Goal: Task Accomplishment & Management: Complete application form

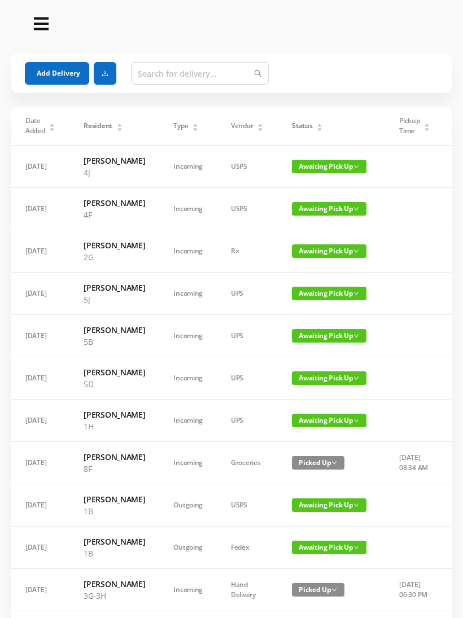
click at [56, 67] on button "Add Delivery" at bounding box center [57, 73] width 64 height 23
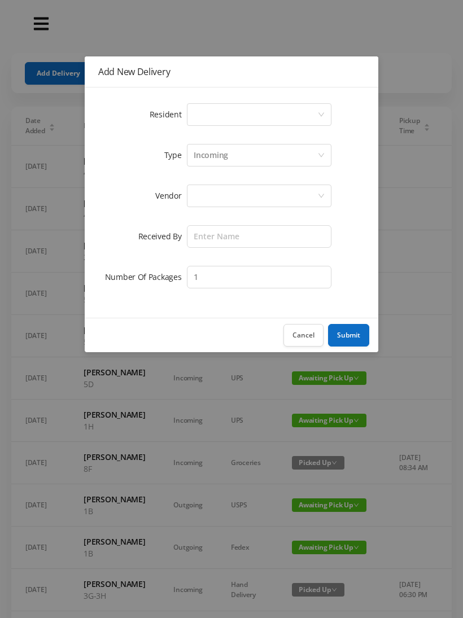
click at [321, 104] on div "Select a person" at bounding box center [259, 114] width 144 height 23
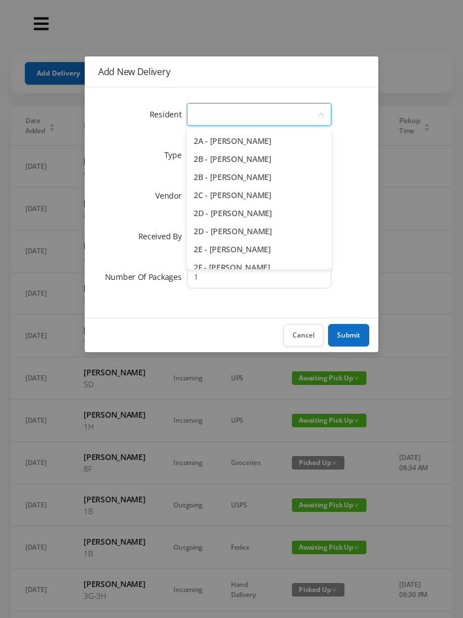
scroll to position [224, 0]
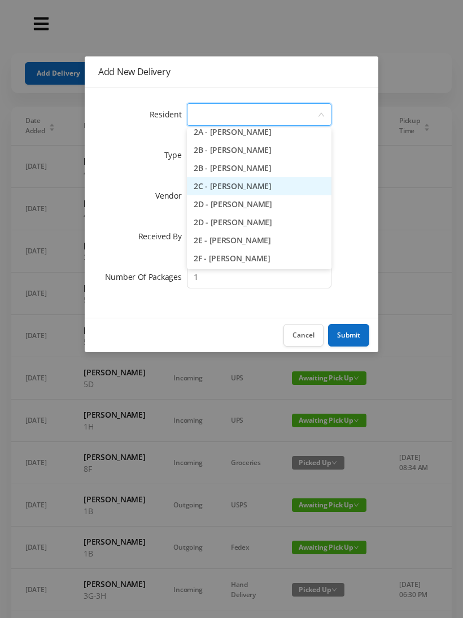
click at [251, 186] on li "2C - [PERSON_NAME]" at bounding box center [259, 186] width 144 height 18
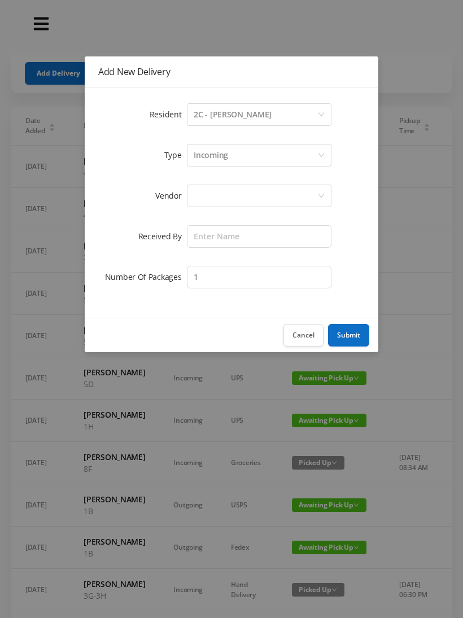
click at [292, 196] on div at bounding box center [256, 195] width 124 height 21
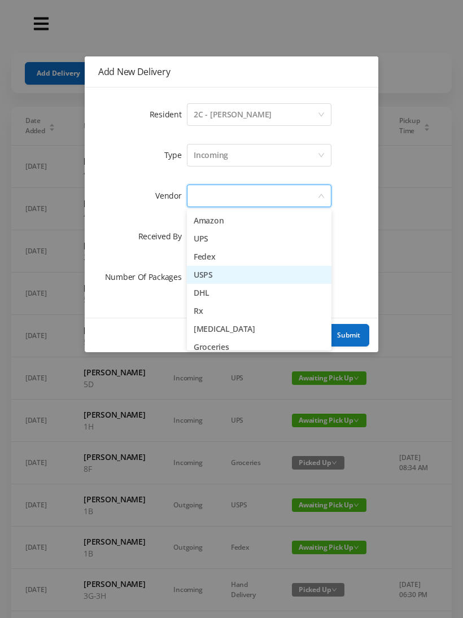
click at [219, 279] on li "USPS" at bounding box center [259, 275] width 144 height 18
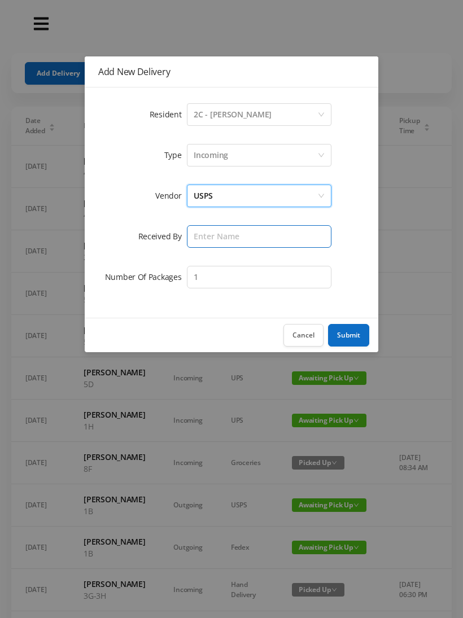
click at [256, 231] on input "text" at bounding box center [259, 236] width 144 height 23
type input "[PERSON_NAME]"
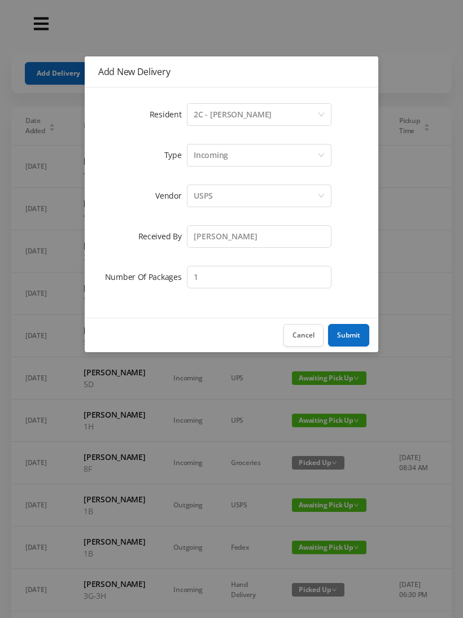
click at [361, 329] on button "Submit" at bounding box center [348, 335] width 41 height 23
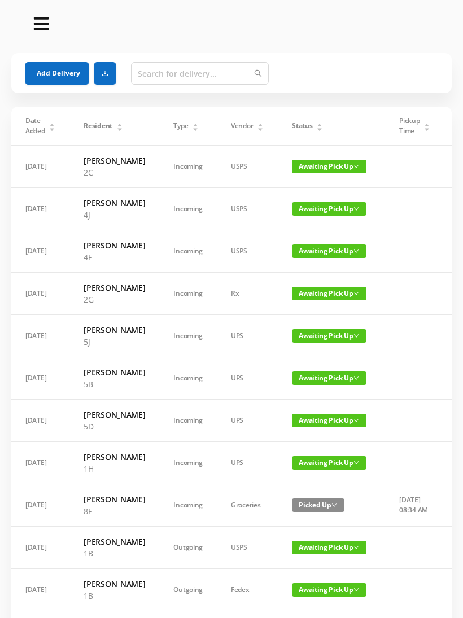
click at [54, 74] on button "Add Delivery" at bounding box center [57, 73] width 64 height 23
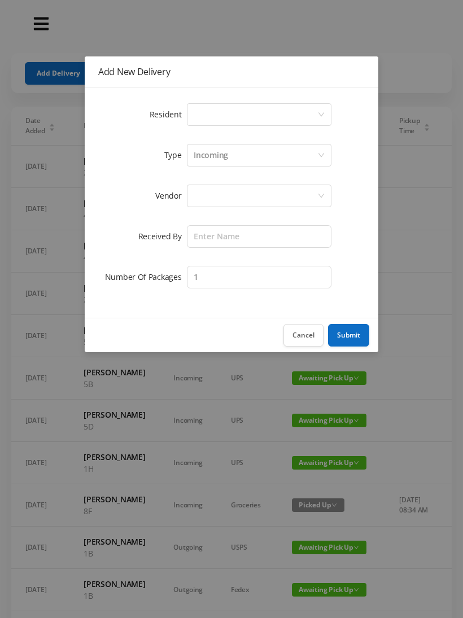
click at [323, 110] on div "Select a person" at bounding box center [259, 114] width 144 height 23
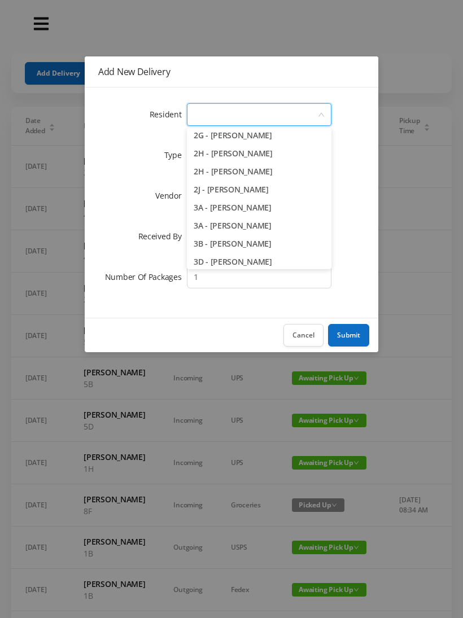
scroll to position [367, 0]
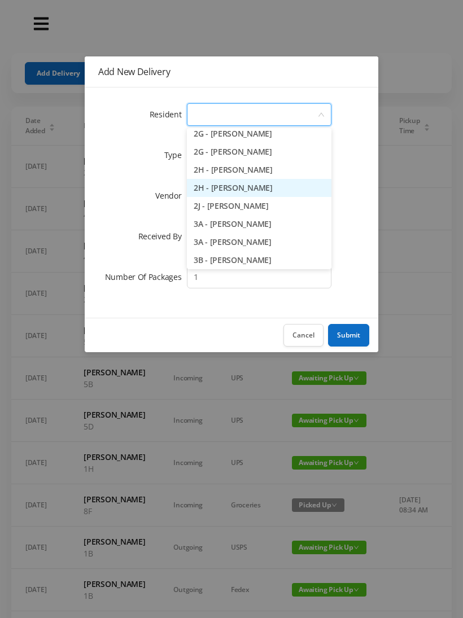
click at [269, 187] on li "2H - [PERSON_NAME]" at bounding box center [259, 188] width 144 height 18
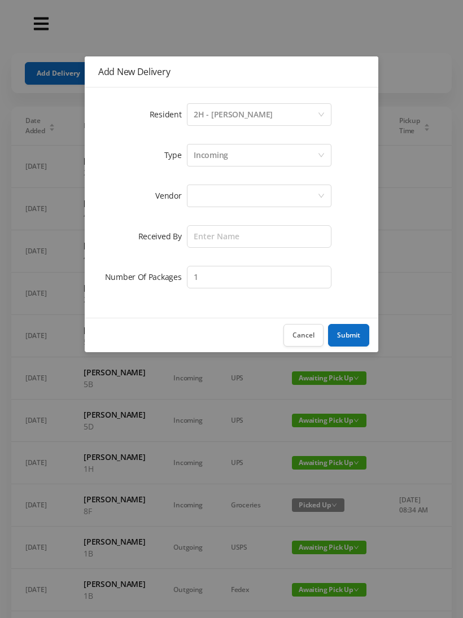
click at [275, 200] on div at bounding box center [256, 195] width 124 height 21
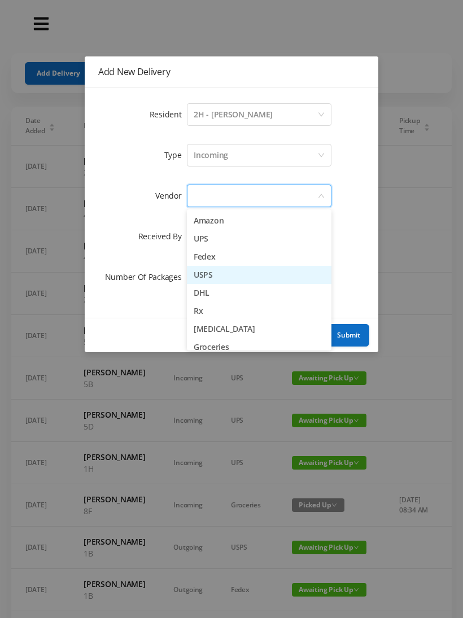
click at [216, 271] on li "USPS" at bounding box center [259, 275] width 144 height 18
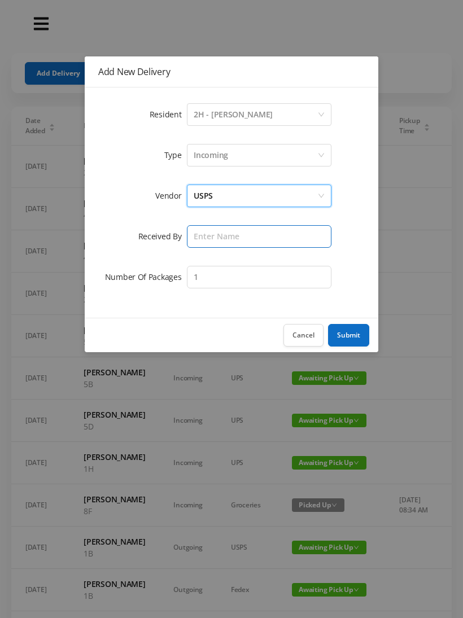
click at [281, 235] on input "text" at bounding box center [259, 236] width 144 height 23
type input "[PERSON_NAME]"
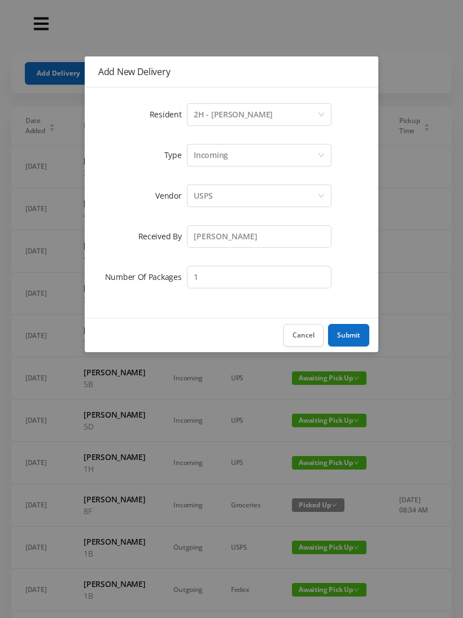
click at [356, 331] on button "Submit" at bounding box center [348, 335] width 41 height 23
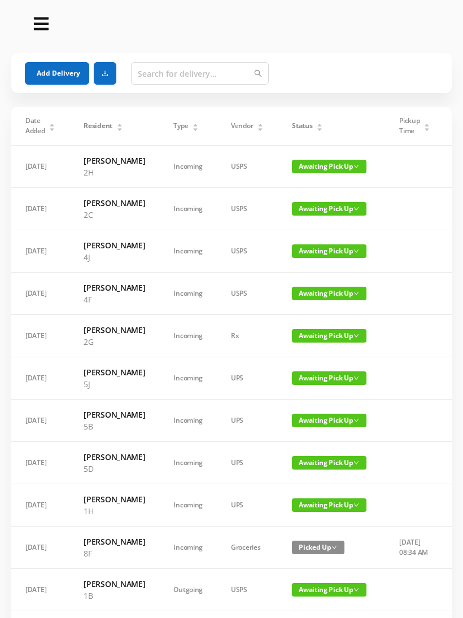
click at [55, 77] on button "Add Delivery" at bounding box center [57, 73] width 64 height 23
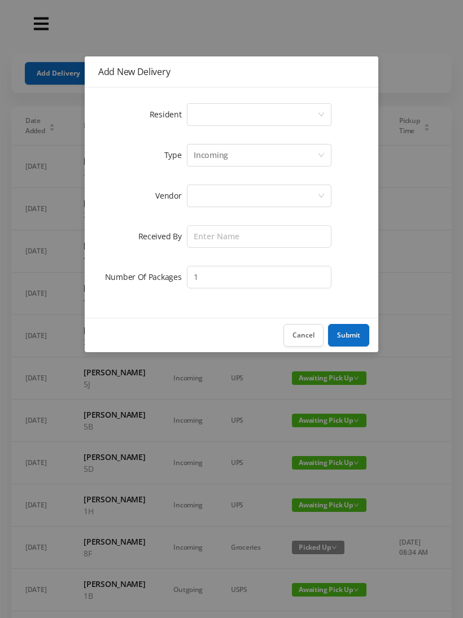
click at [315, 109] on div "Select a person" at bounding box center [256, 114] width 124 height 21
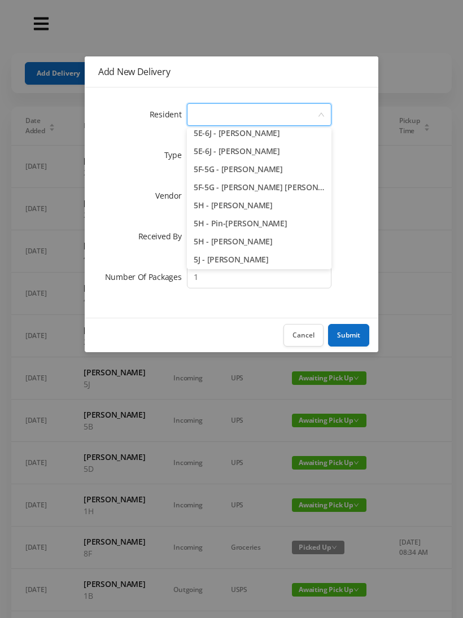
scroll to position [1000, 0]
click at [257, 164] on li "5F-5G - [PERSON_NAME]" at bounding box center [259, 169] width 144 height 18
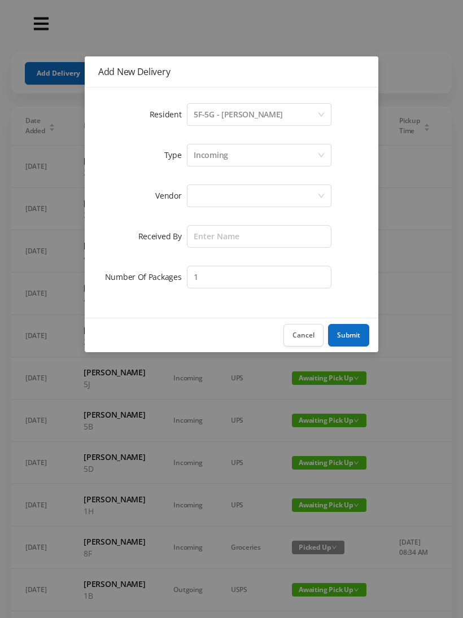
click at [305, 195] on div at bounding box center [256, 195] width 124 height 21
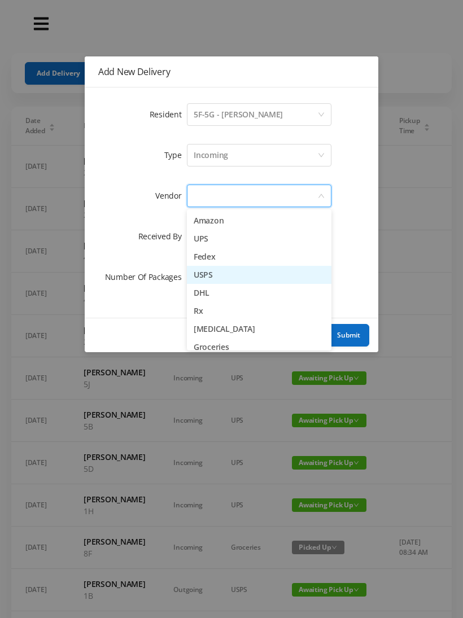
click at [215, 274] on li "USPS" at bounding box center [259, 275] width 144 height 18
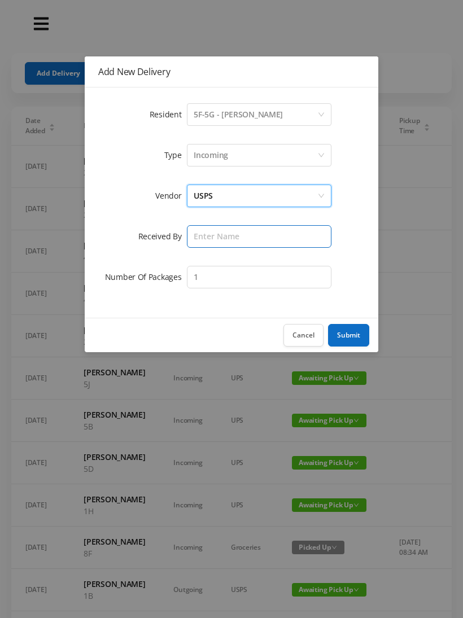
click at [263, 234] on input "text" at bounding box center [259, 236] width 144 height 23
type input "[PERSON_NAME]"
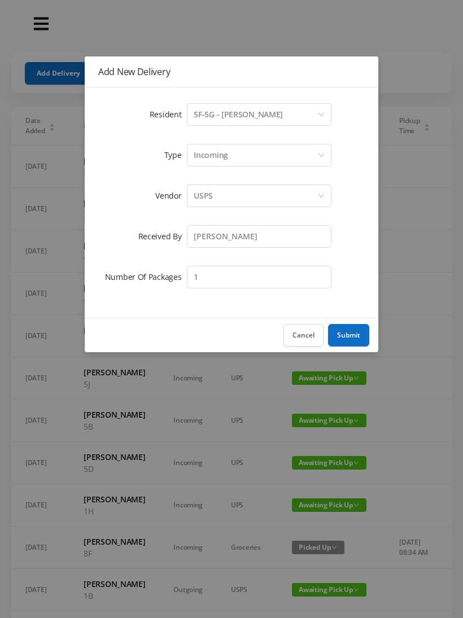
click at [355, 336] on button "Submit" at bounding box center [348, 335] width 41 height 23
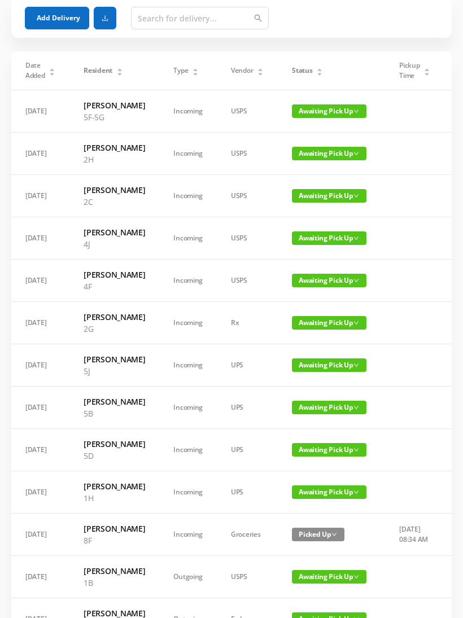
scroll to position [0, 0]
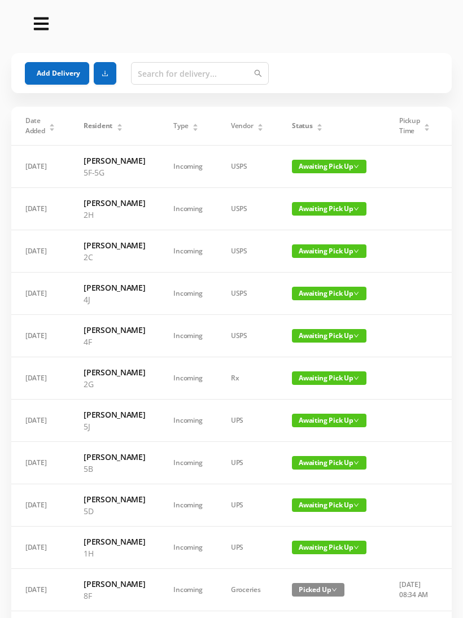
click at [318, 130] on icon "icon: caret-down" at bounding box center [319, 129] width 5 height 3
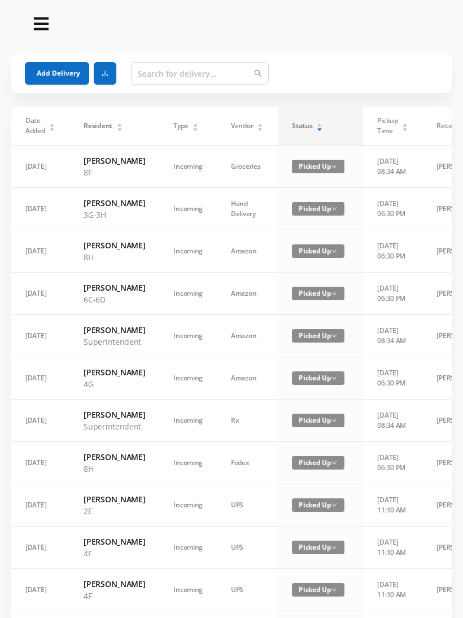
click at [322, 121] on div "Status" at bounding box center [307, 126] width 31 height 10
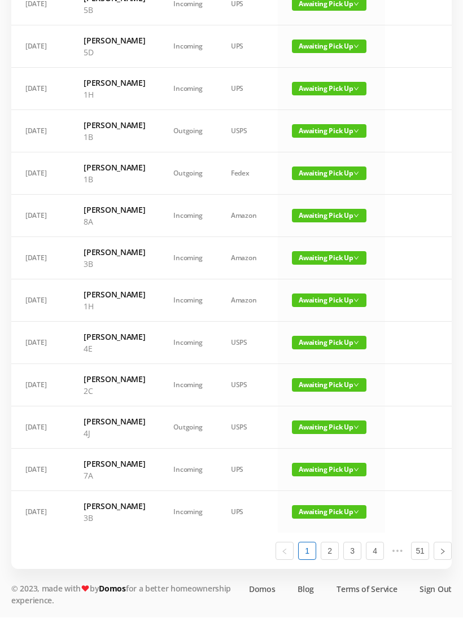
scroll to position [615, 0]
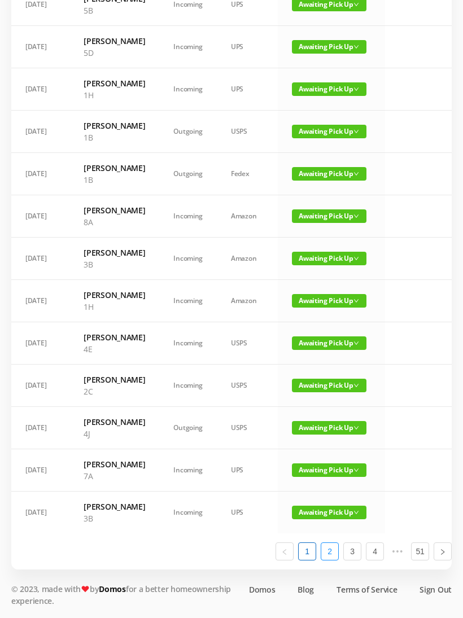
click at [333, 560] on link "2" at bounding box center [329, 551] width 17 height 17
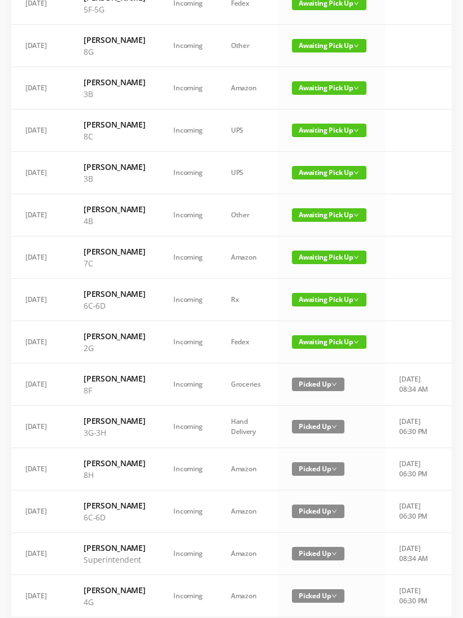
scroll to position [194, 0]
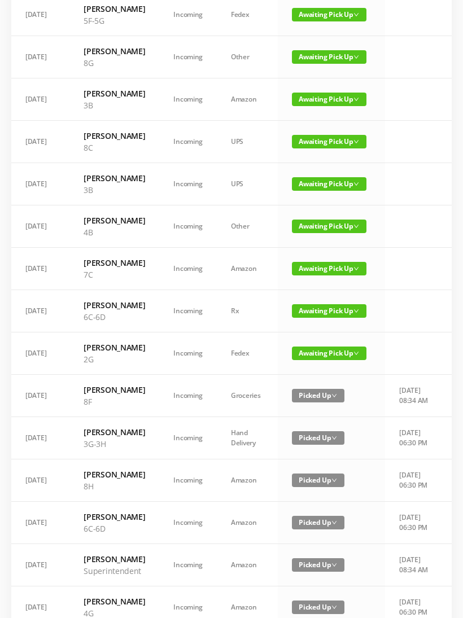
click at [339, 318] on span "Awaiting Pick Up" at bounding box center [329, 311] width 74 height 14
click at [329, 405] on link "Picked Up" at bounding box center [328, 404] width 73 height 18
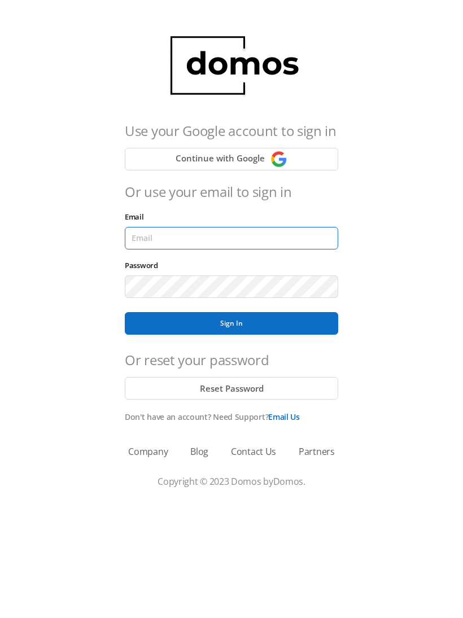
type input "lobby130eightavenue@gmail.com"
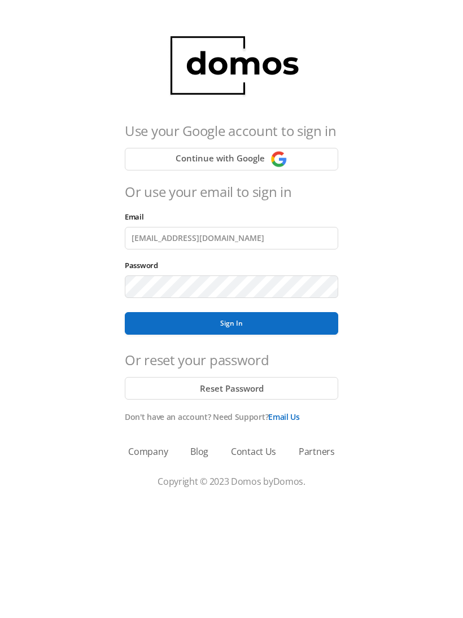
click at [231, 323] on button "Sign In" at bounding box center [231, 323] width 213 height 23
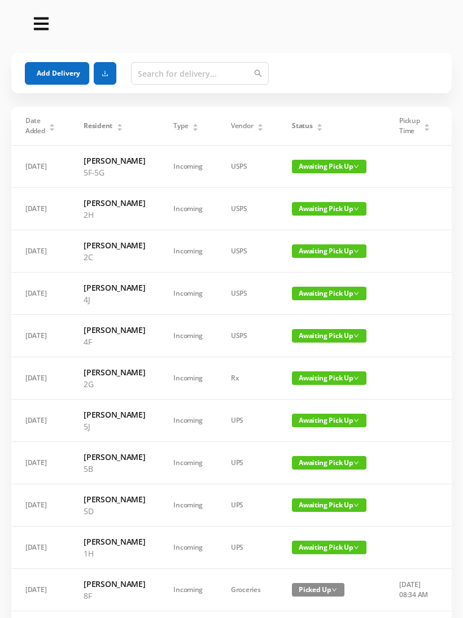
click at [59, 68] on button "Add Delivery" at bounding box center [57, 73] width 64 height 23
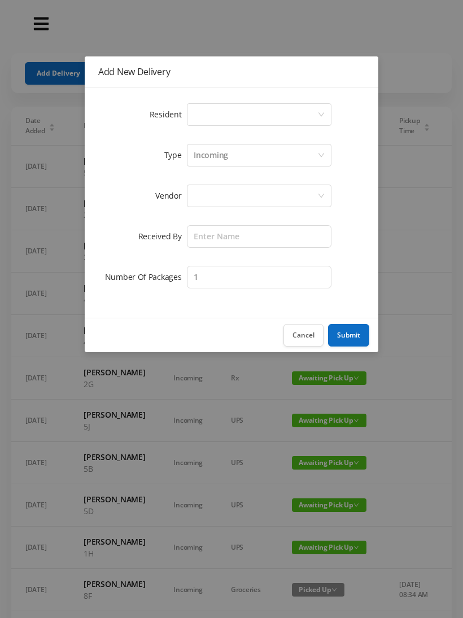
click at [315, 114] on div "Select a person" at bounding box center [256, 114] width 124 height 21
click at [302, 335] on button "Cancel" at bounding box center [303, 335] width 40 height 23
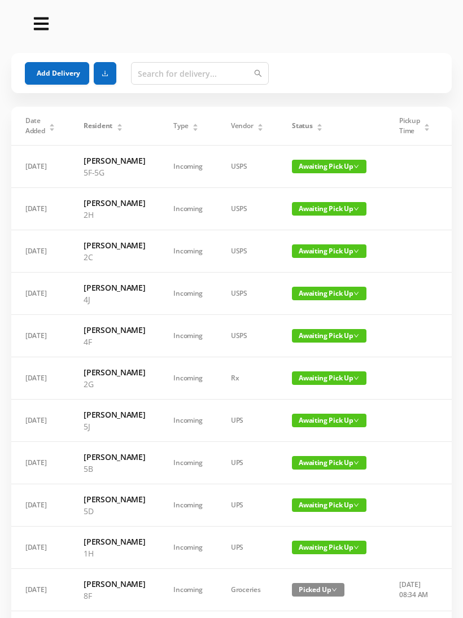
click at [63, 70] on button "Add Delivery" at bounding box center [57, 73] width 64 height 23
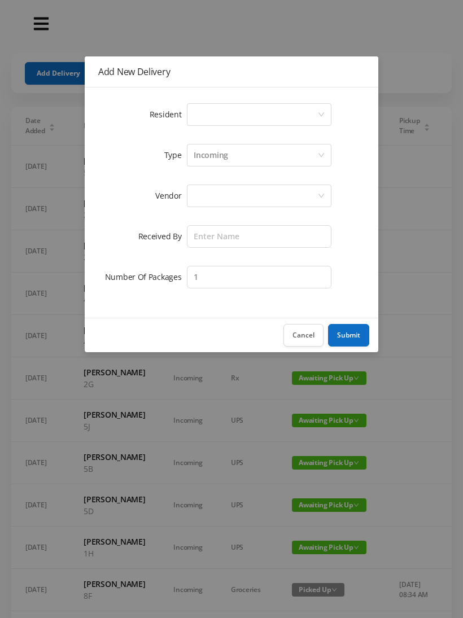
click at [320, 111] on icon "icon: down" at bounding box center [321, 114] width 7 height 7
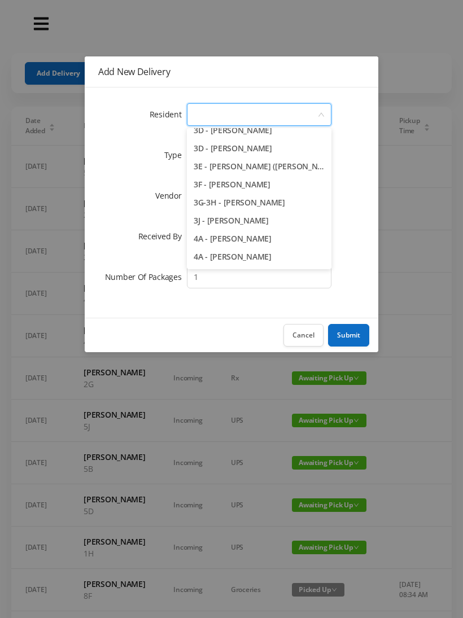
scroll to position [515, 0]
click at [251, 223] on li "3J - [PERSON_NAME]" at bounding box center [259, 220] width 144 height 18
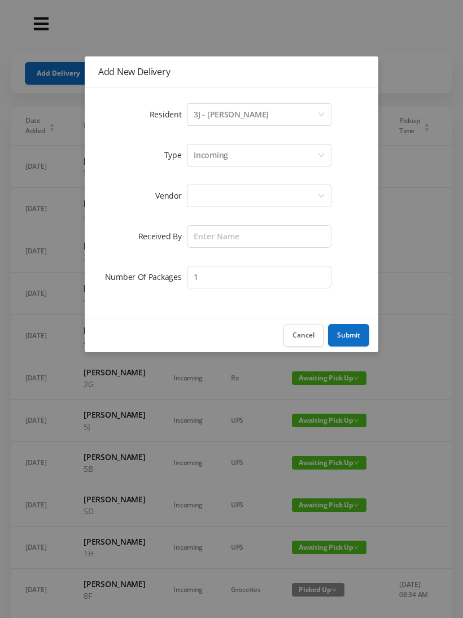
click at [280, 195] on div at bounding box center [256, 195] width 124 height 21
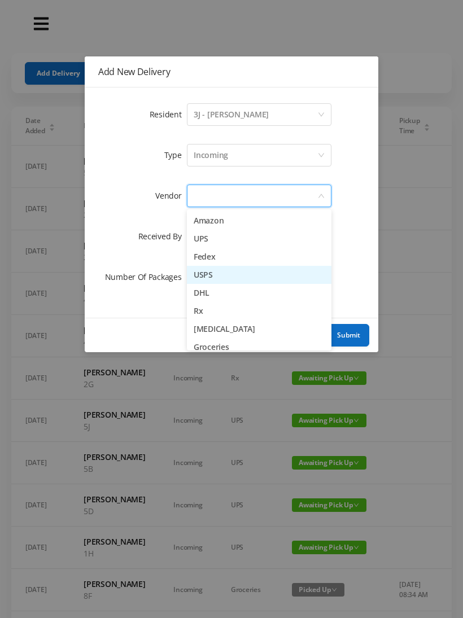
click at [218, 278] on li "USPS" at bounding box center [259, 275] width 144 height 18
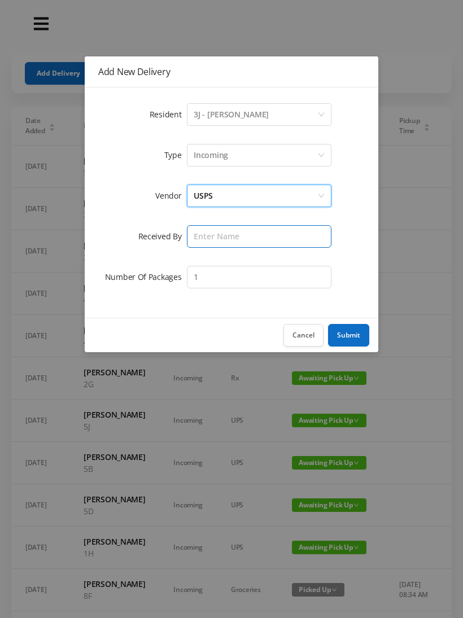
click at [276, 232] on input "text" at bounding box center [259, 236] width 144 height 23
type input "[PERSON_NAME]"
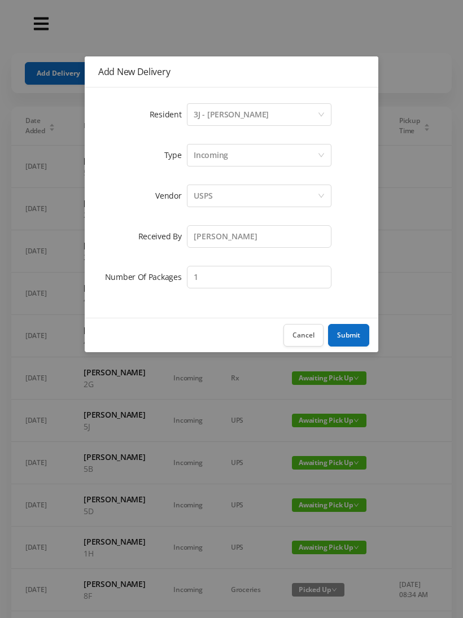
click at [356, 333] on button "Submit" at bounding box center [348, 335] width 41 height 23
